Goal: Transaction & Acquisition: Book appointment/travel/reservation

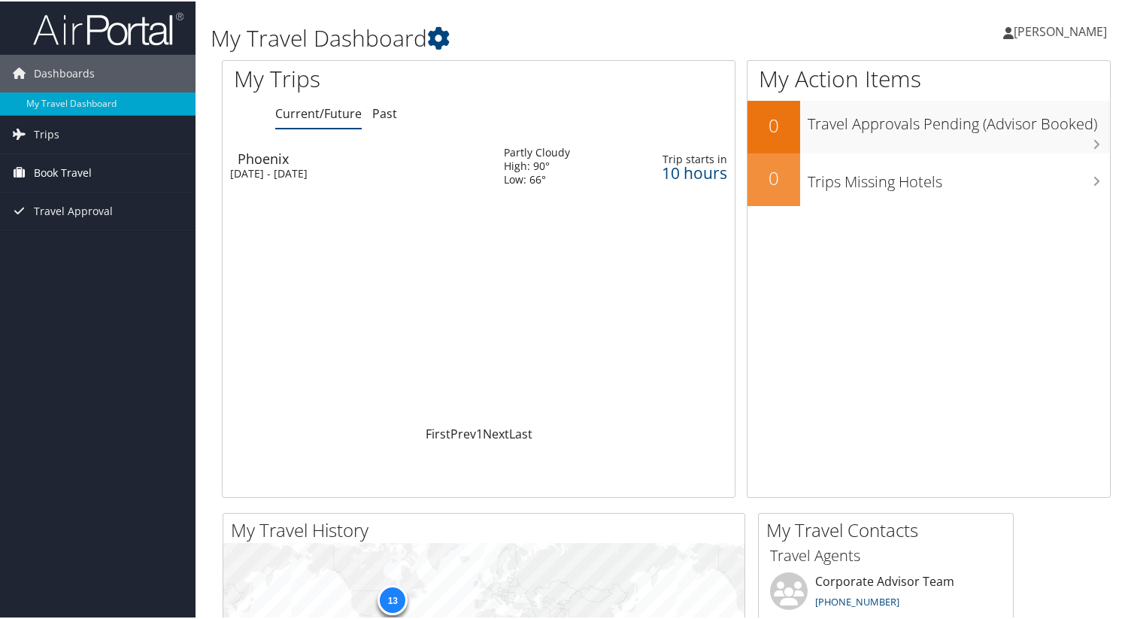
click at [71, 173] on span "Book Travel" at bounding box center [63, 172] width 58 height 38
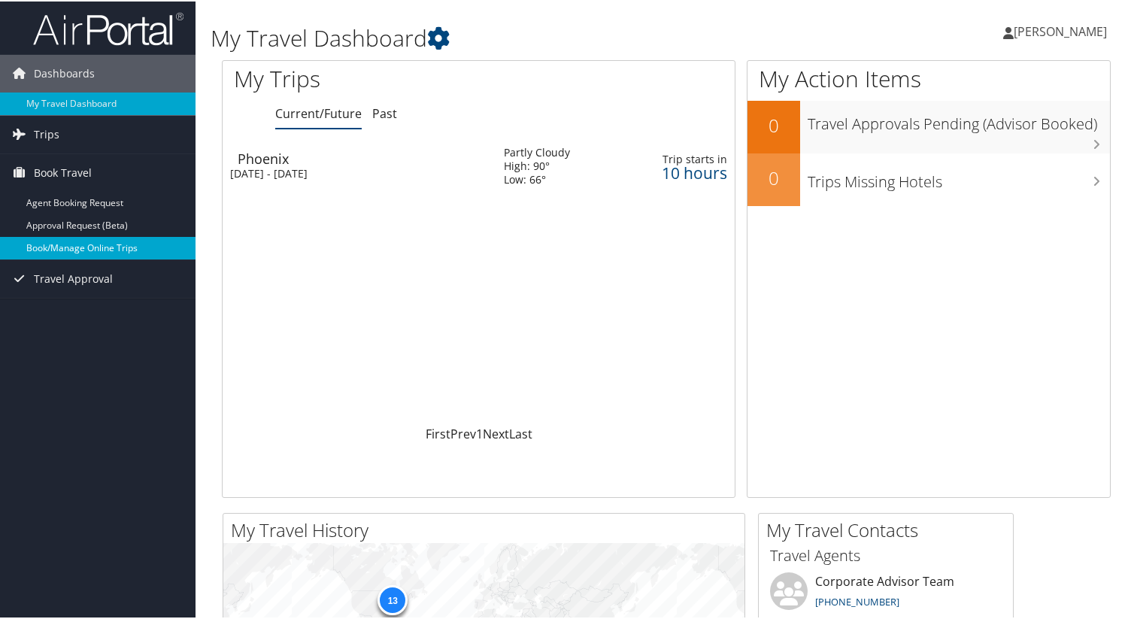
click at [77, 249] on link "Book/Manage Online Trips" at bounding box center [98, 246] width 196 height 23
